Goal: Task Accomplishment & Management: Manage account settings

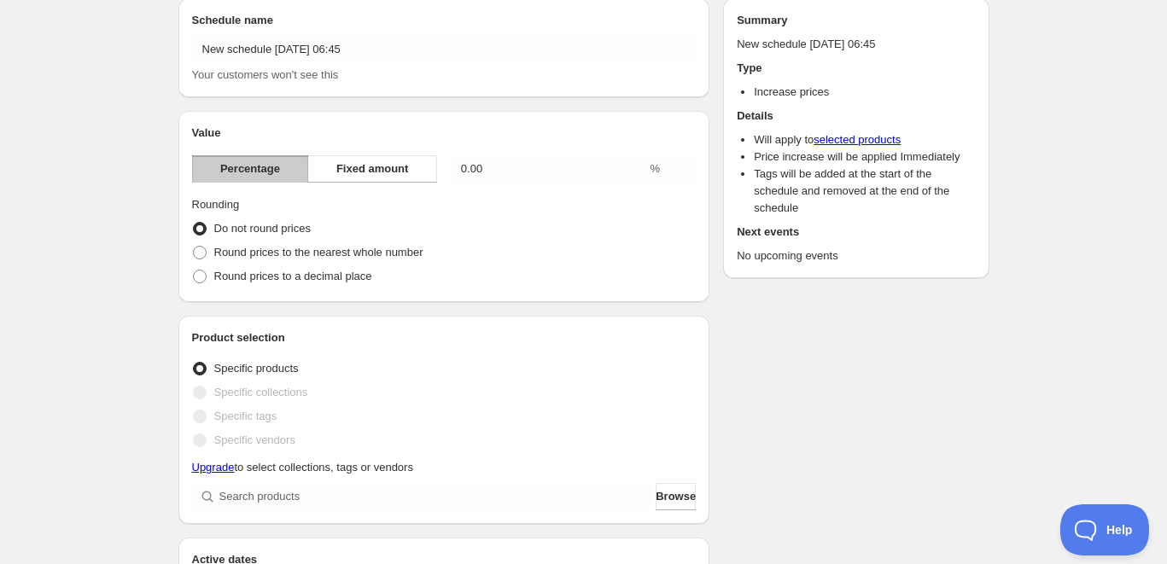
scroll to position [128, 0]
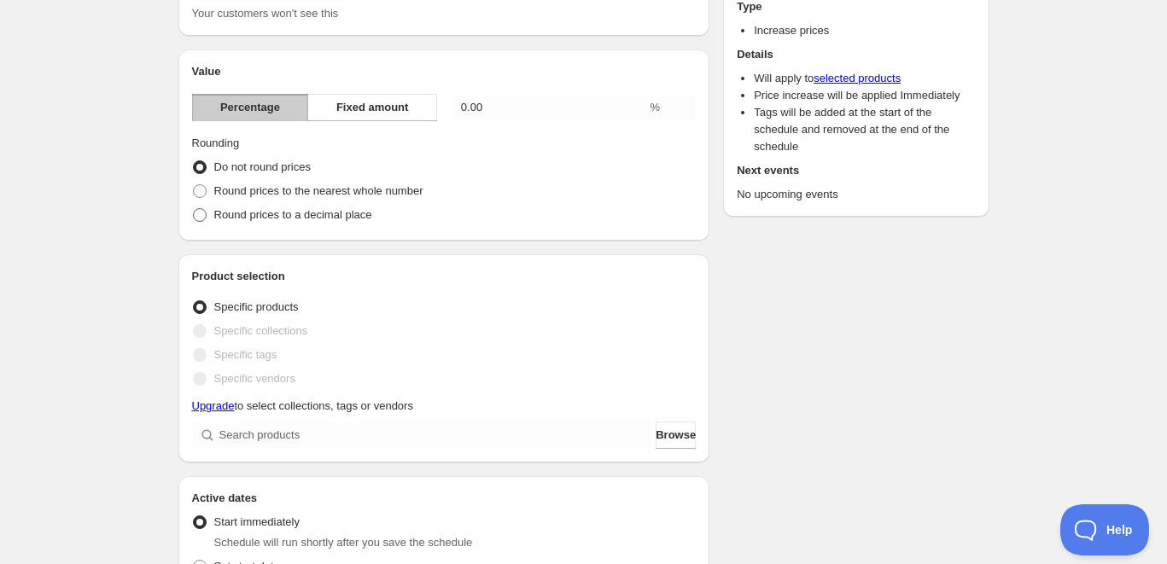
click at [353, 217] on span "Round prices to a decimal place" at bounding box center [293, 214] width 158 height 13
click at [194, 209] on input "Round prices to a decimal place" at bounding box center [193, 208] width 1 height 1
radio input "true"
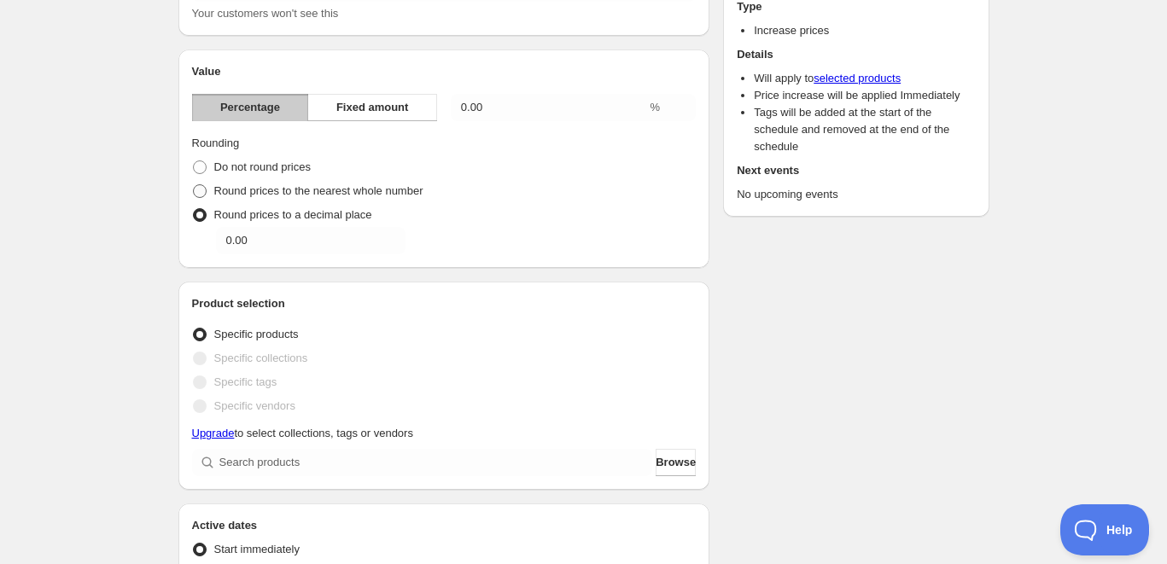
click at [295, 192] on span "Round prices to the nearest whole number" at bounding box center [318, 190] width 209 height 13
click at [194, 185] on input "Round prices to the nearest whole number" at bounding box center [193, 184] width 1 height 1
radio input "true"
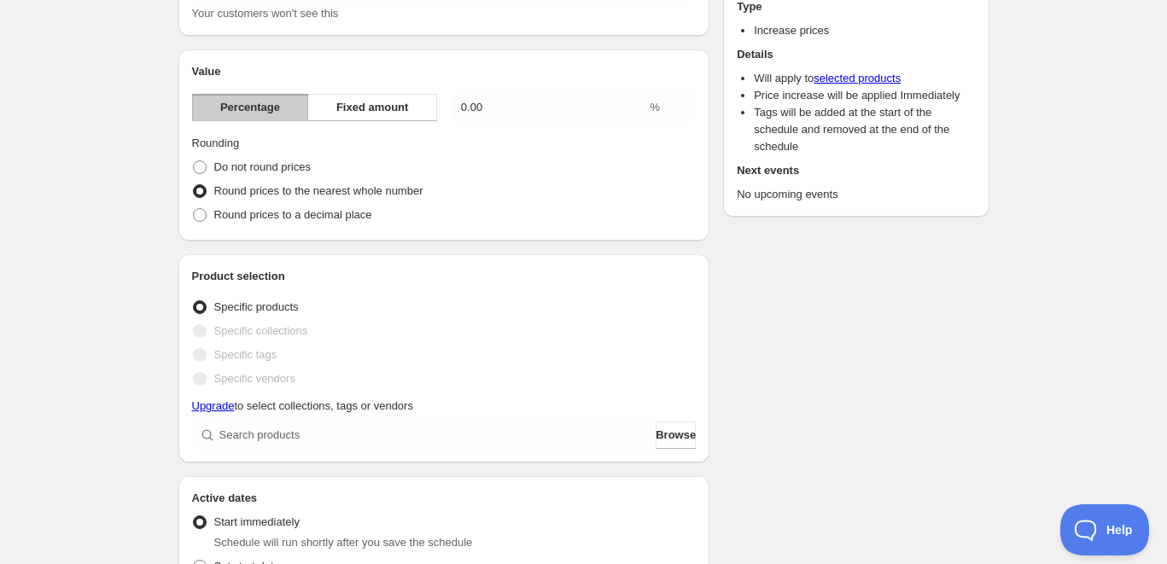
click at [258, 179] on label "Round prices to the nearest whole number" at bounding box center [307, 191] width 231 height 24
click at [194, 184] on input "Round prices to the nearest whole number" at bounding box center [193, 184] width 1 height 1
click at [256, 174] on span "Do not round prices" at bounding box center [262, 167] width 96 height 17
click at [194, 161] on input "Do not round prices" at bounding box center [193, 161] width 1 height 1
radio input "true"
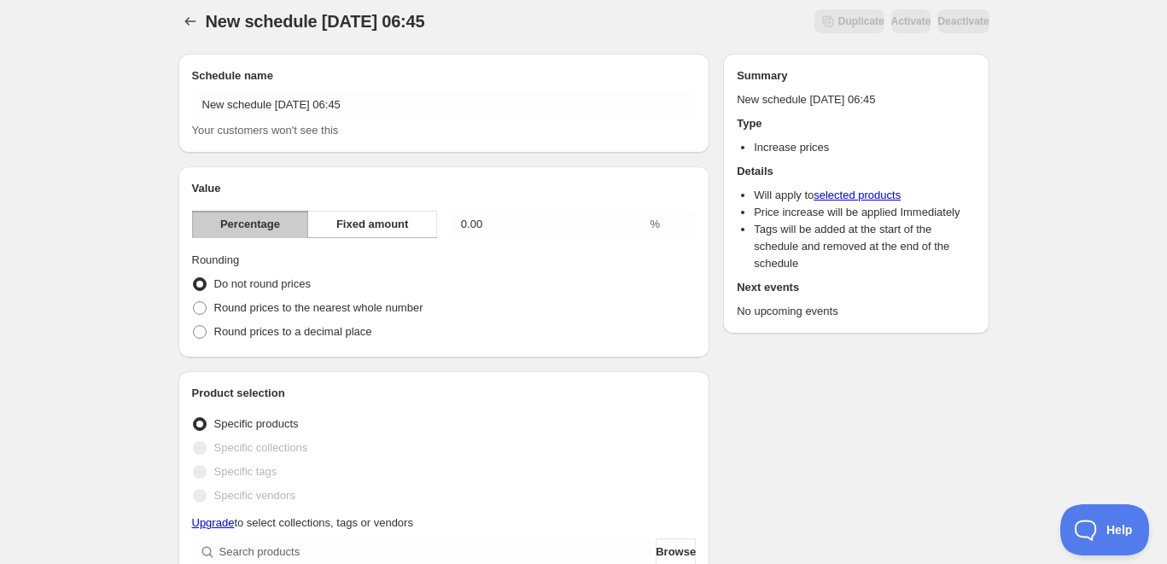
scroll to position [0, 0]
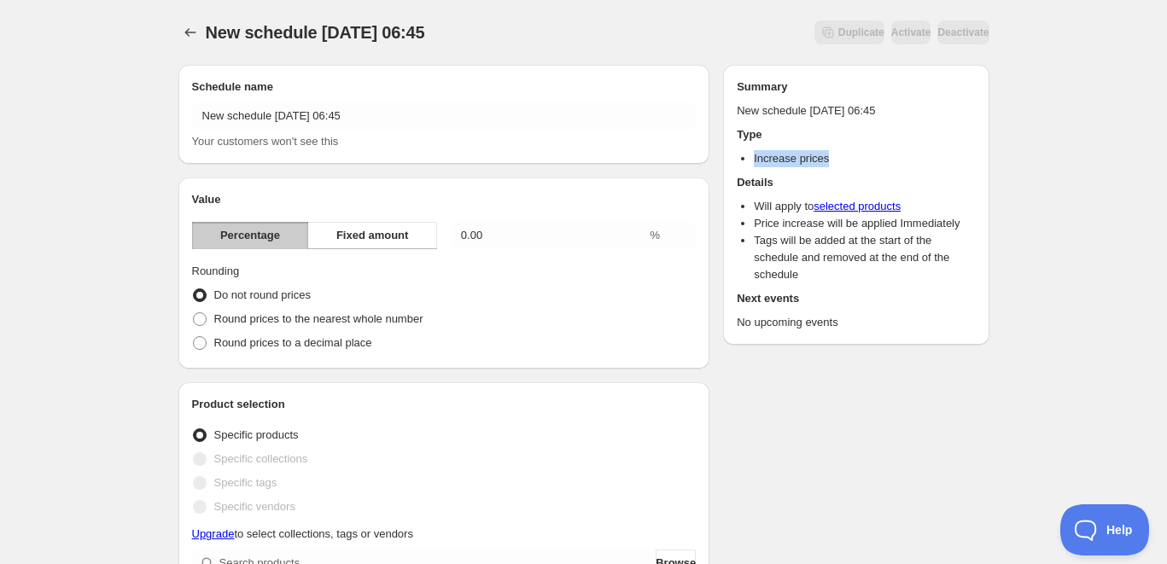
drag, startPoint x: 851, startPoint y: 159, endPoint x: 764, endPoint y: 143, distance: 88.6
click at [764, 143] on div "Summary New schedule [DATE] 06:45 Type Increase prices Details Will apply to se…" at bounding box center [856, 205] width 238 height 253
click at [763, 143] on div "Summary New schedule [DATE] 06:45 Type Increase prices Details Will apply to se…" at bounding box center [856, 205] width 238 height 253
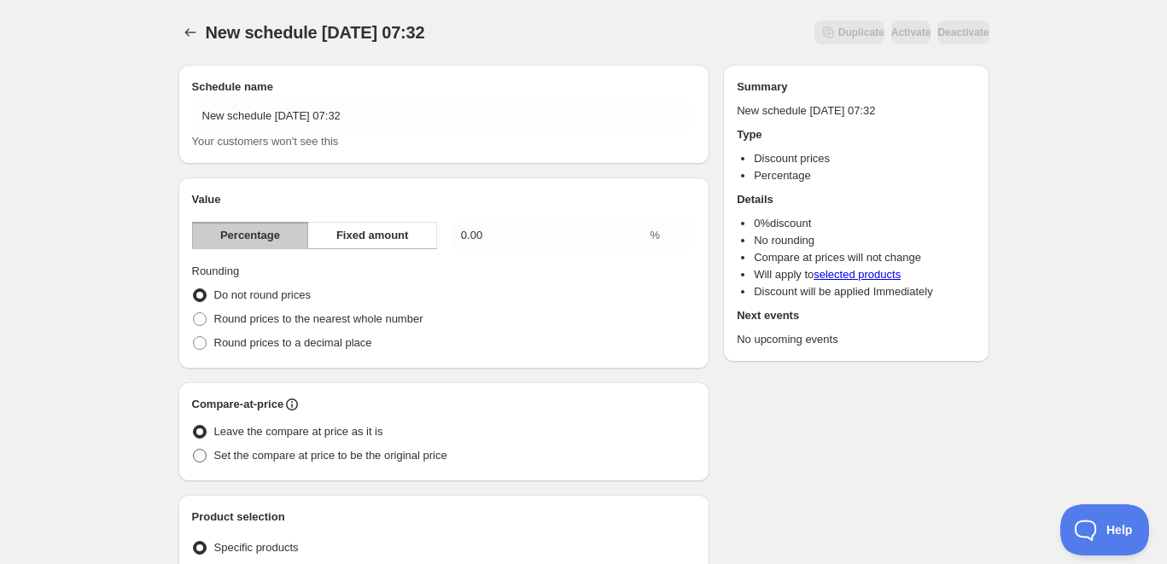
click at [377, 464] on span "Set the compare at price to be the original price" at bounding box center [330, 455] width 233 height 17
click at [194, 450] on input "Set the compare at price to be the original price" at bounding box center [193, 449] width 1 height 1
radio input "true"
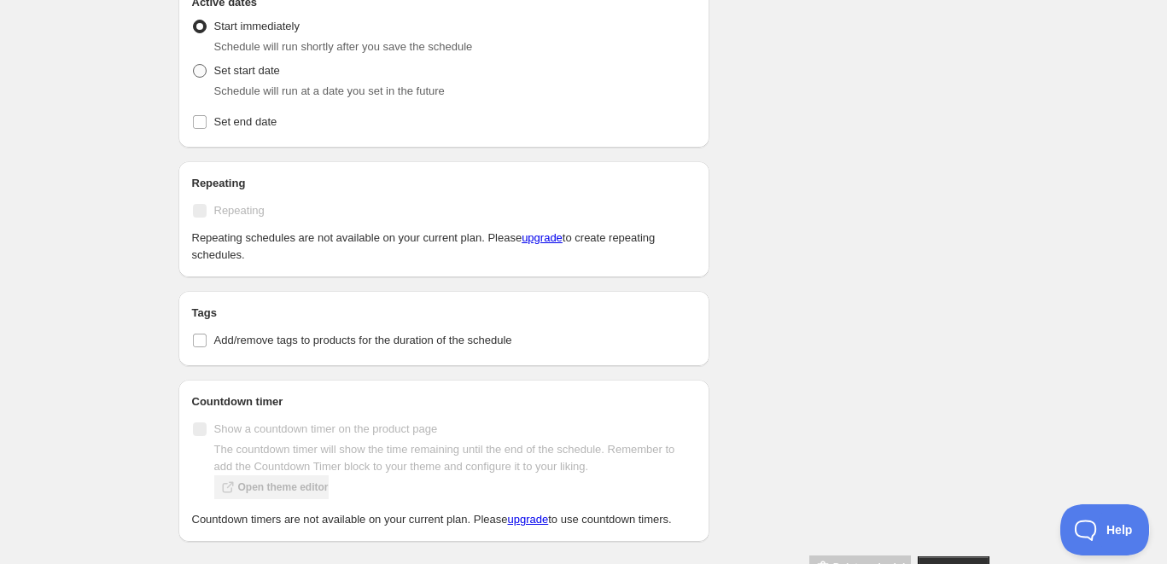
scroll to position [768, 0]
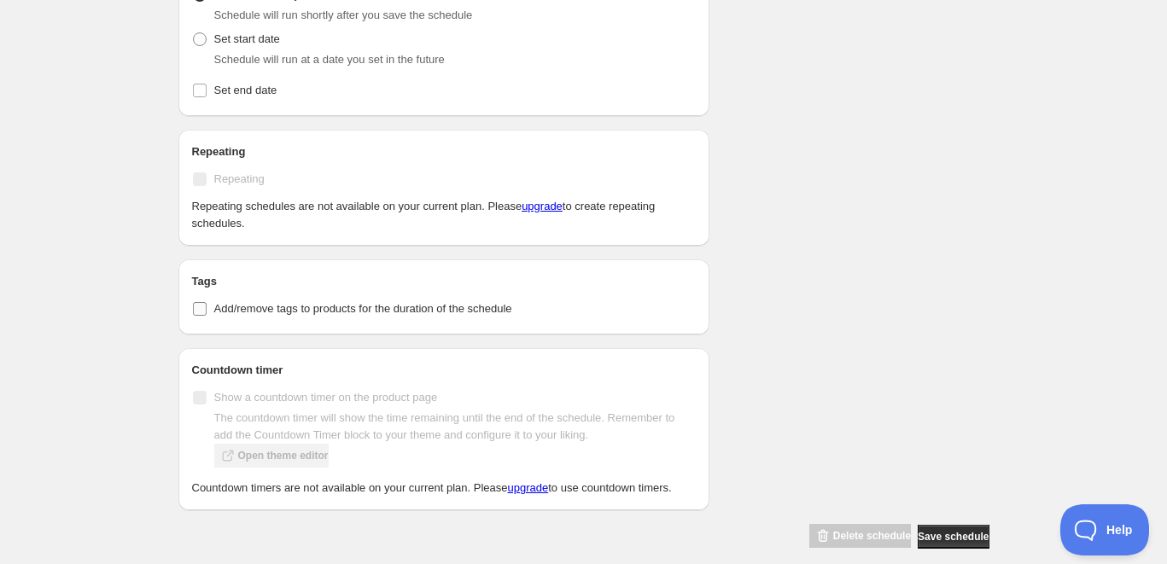
click at [261, 313] on span "Add/remove tags to products for the duration of the schedule" at bounding box center [363, 308] width 298 height 13
click at [207, 313] on input "Add/remove tags to products for the duration of the schedule" at bounding box center [200, 309] width 14 height 14
checkbox input "true"
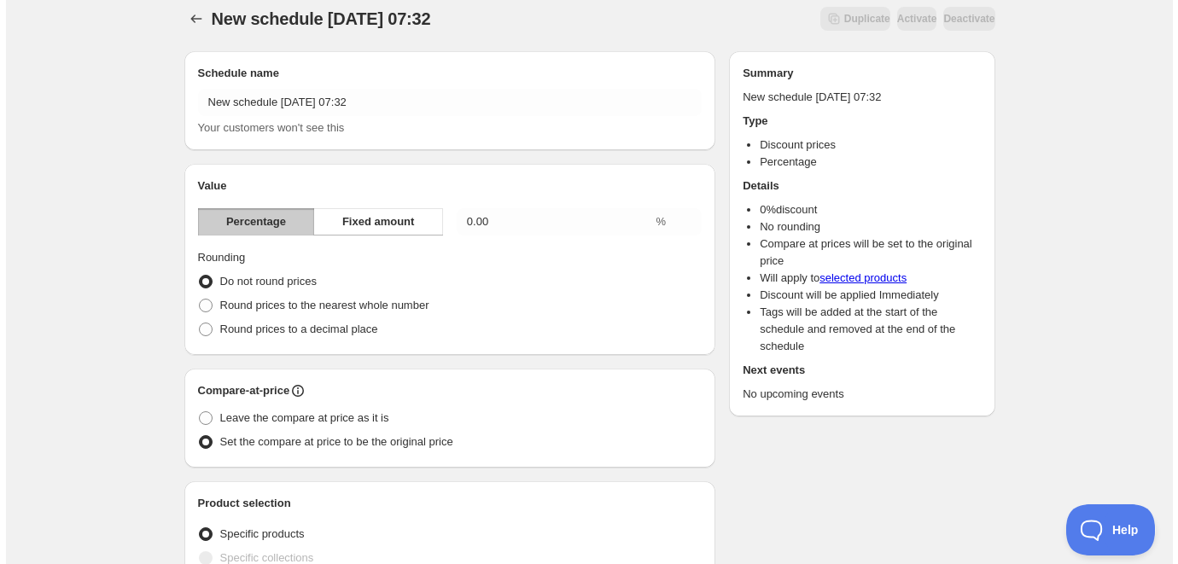
scroll to position [0, 0]
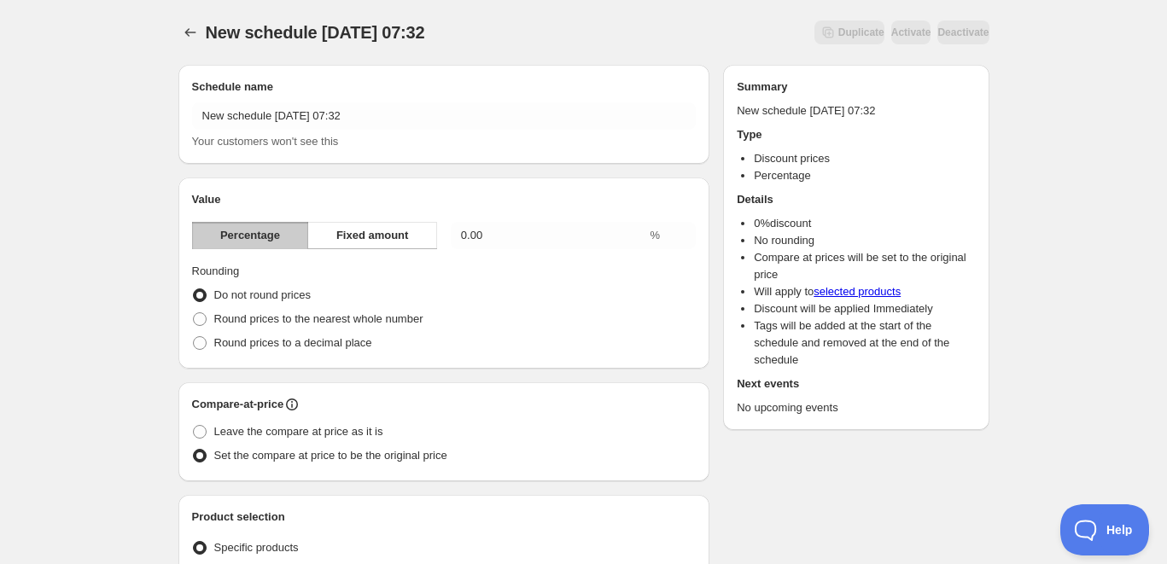
click at [194, 45] on div "New schedule [DATE] 07:32. This page is ready New schedule [DATE] 07:32 Duplica…" at bounding box center [583, 32] width 811 height 65
click at [195, 20] on button "Schedules" at bounding box center [190, 32] width 24 height 24
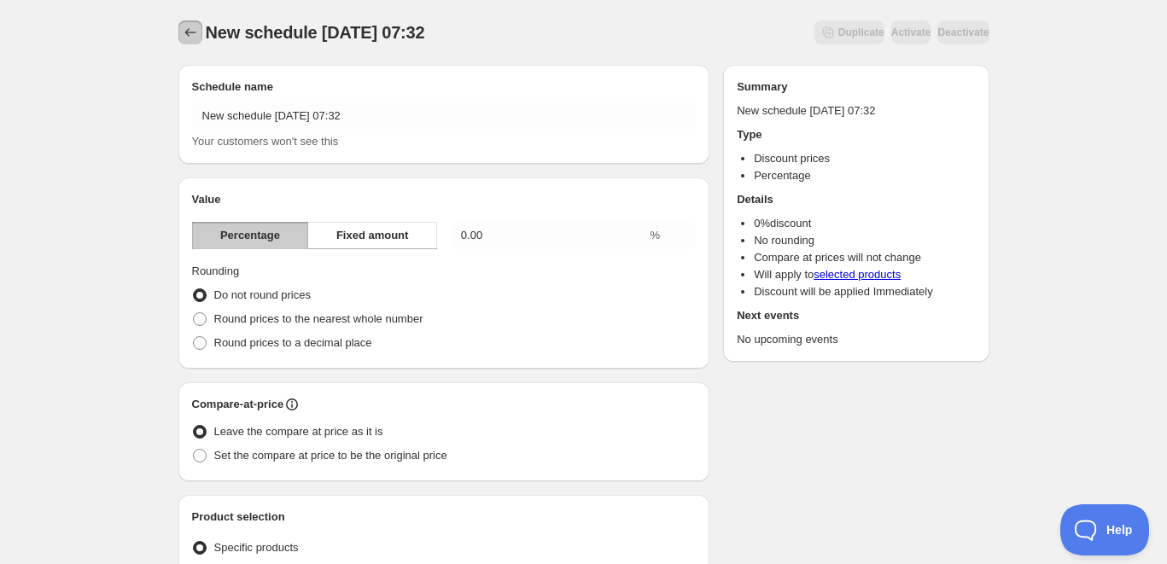
click at [201, 36] on button "Schedules" at bounding box center [190, 32] width 24 height 24
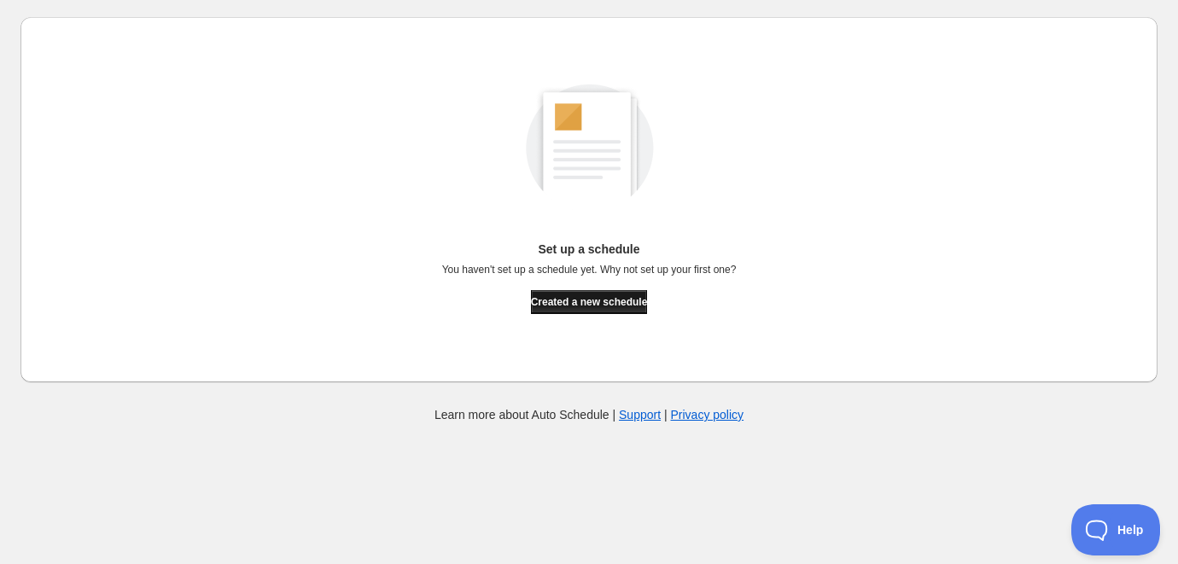
click at [599, 307] on span "Created a new schedule" at bounding box center [589, 302] width 117 height 14
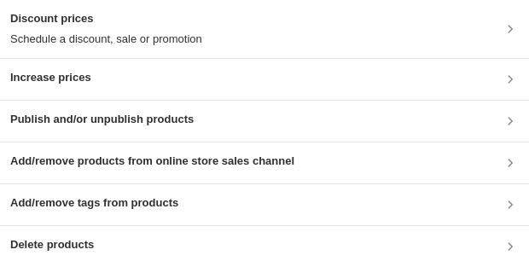
click at [239, 44] on div "Discount prices Schedule a discount, sale or promotion" at bounding box center [264, 29] width 509 height 38
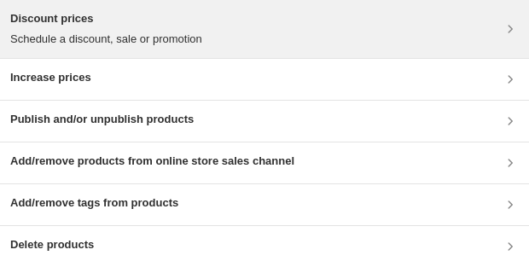
click at [325, 25] on div "Discount prices Schedule a discount, sale or promotion" at bounding box center [264, 29] width 509 height 38
